Goal: Task Accomplishment & Management: Use online tool/utility

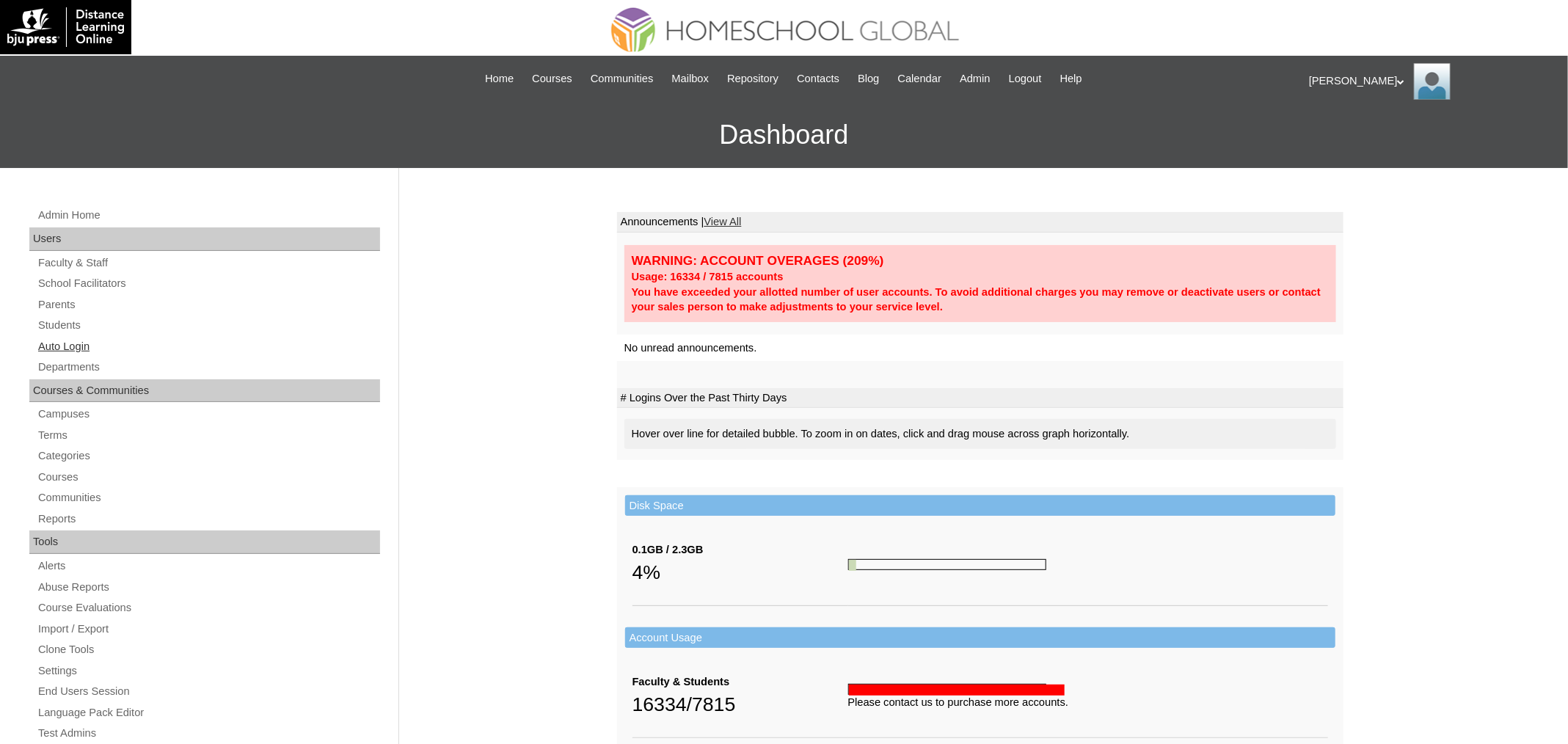
click at [88, 337] on link "Auto Login" at bounding box center [208, 346] width 343 height 18
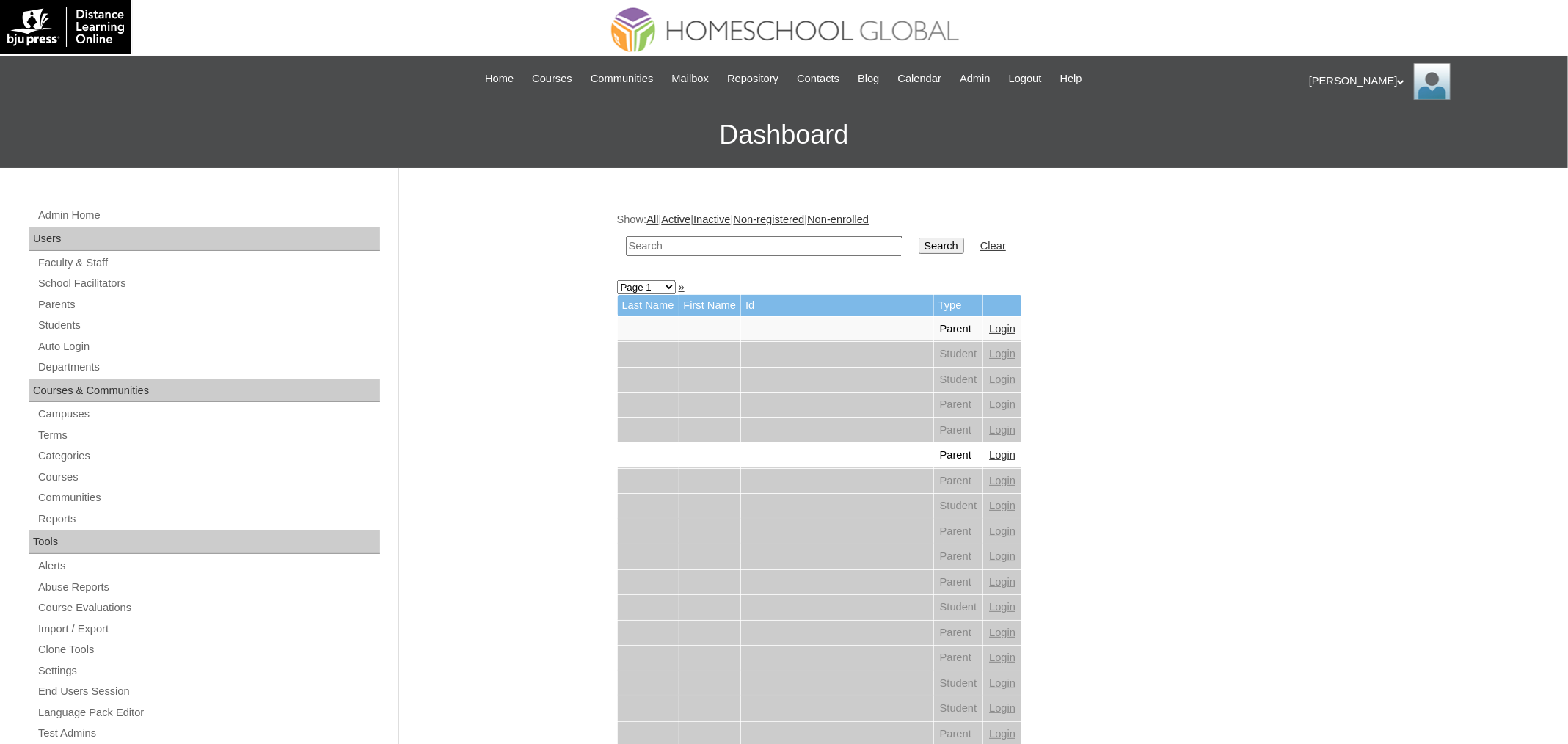
click at [751, 251] on input "text" at bounding box center [764, 246] width 277 height 19
paste input "[PERSON_NAME]"
type input "[PERSON_NAME]"
click at [951, 234] on td "Search" at bounding box center [942, 246] width 60 height 34
click at [946, 243] on input "Search" at bounding box center [941, 246] width 46 height 17
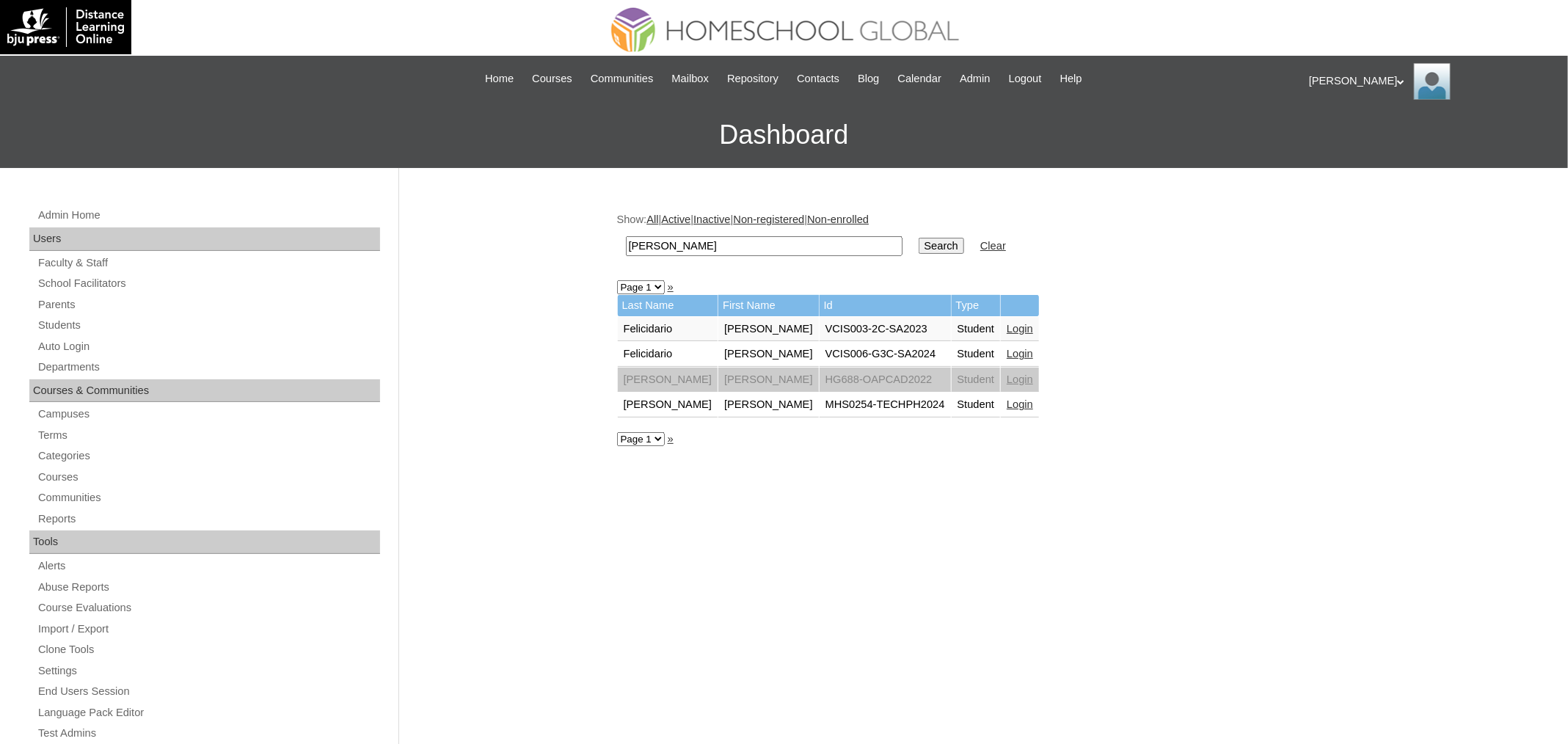
click at [1033, 402] on link "Login" at bounding box center [1020, 405] width 26 height 12
